Goal: Information Seeking & Learning: Learn about a topic

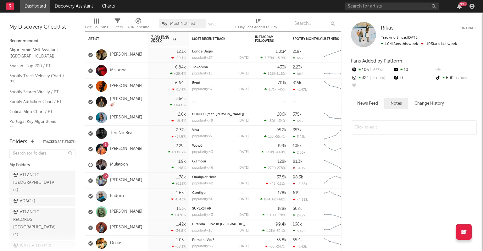
click at [462, 6] on div "99 +" at bounding box center [463, 4] width 8 height 5
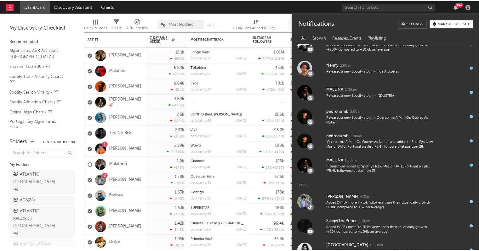
scroll to position [188, 0]
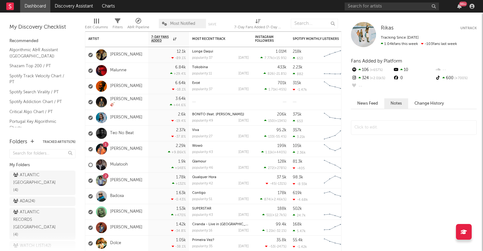
click at [185, 3] on nav "Dashboard Discovery Assistant Charts 99 +" at bounding box center [241, 6] width 483 height 13
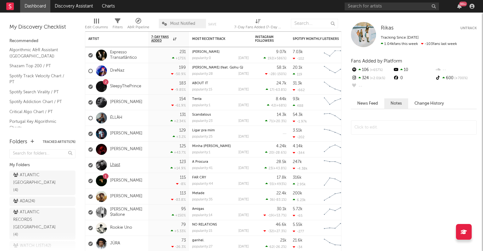
click at [115, 165] on link "Lhast" at bounding box center [115, 165] width 10 height 5
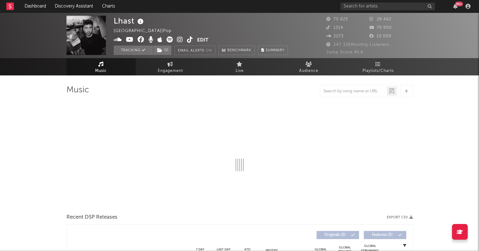
select select "6m"
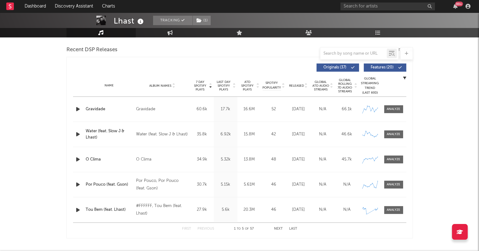
scroll to position [216, 0]
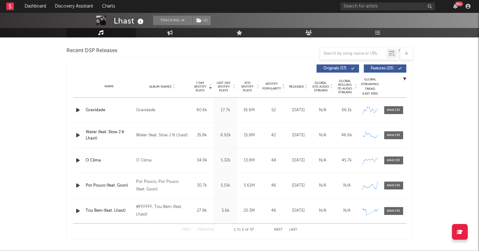
click at [278, 229] on button "Next" at bounding box center [278, 229] width 9 height 3
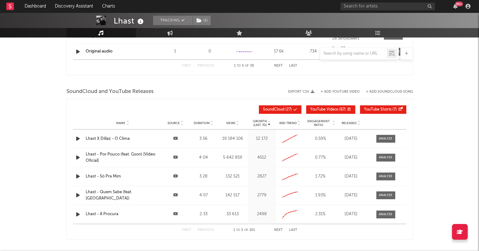
scroll to position [676, 0]
